Goal: Information Seeking & Learning: Learn about a topic

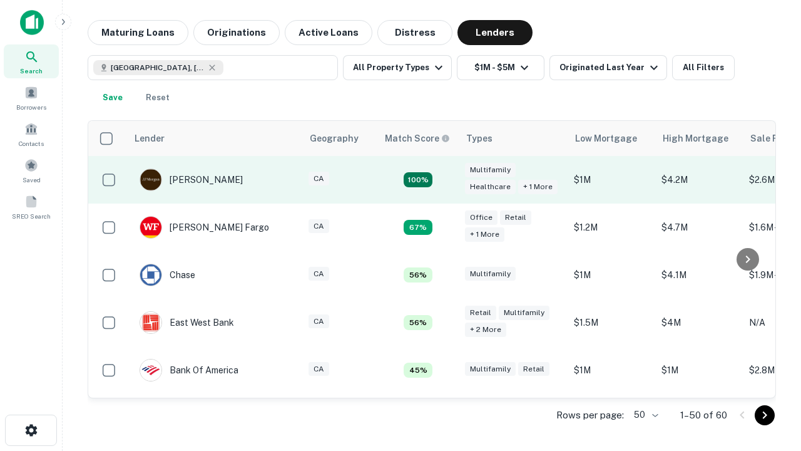
click at [444, 180] on td "100%" at bounding box center [417, 180] width 81 height 48
